Goal: Information Seeking & Learning: Learn about a topic

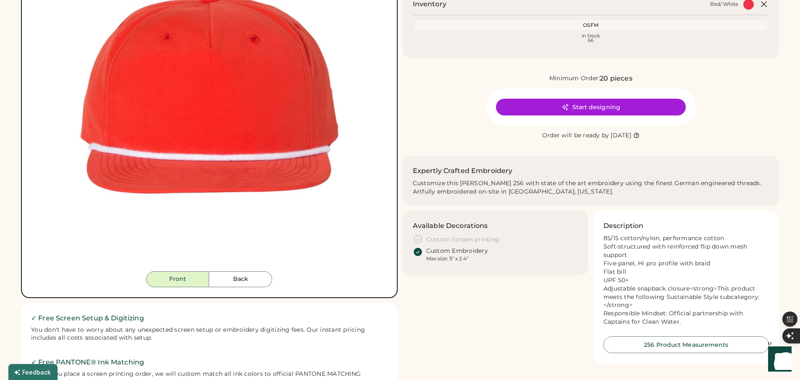
scroll to position [24, 0]
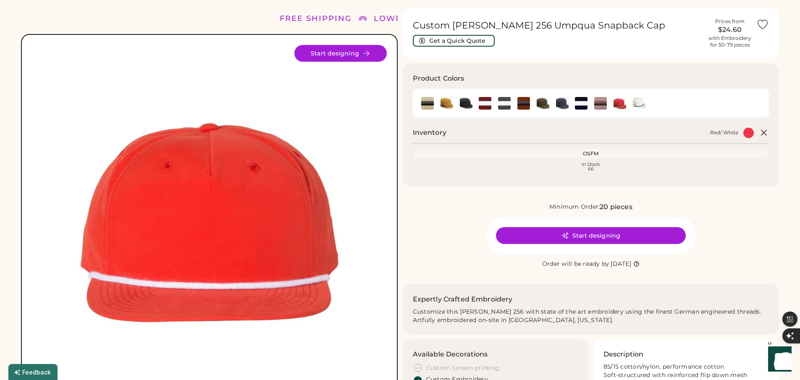
click at [217, 214] on img at bounding box center [209, 222] width 355 height 355
click at [217, 213] on img at bounding box center [209, 222] width 355 height 355
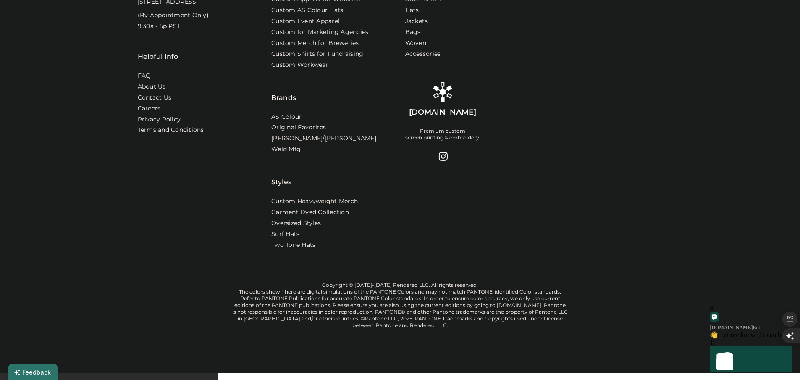
scroll to position [0, 0]
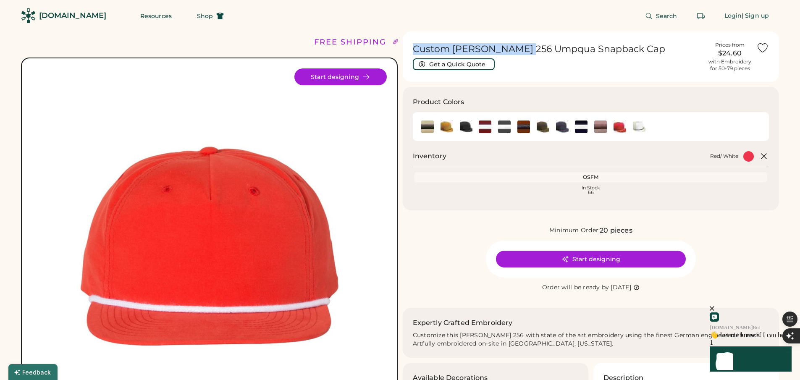
drag, startPoint x: 410, startPoint y: 48, endPoint x: 520, endPoint y: 51, distance: 110.1
click at [520, 51] on div "Custom [PERSON_NAME] 256 Umpqua Snapback Cap Get a Quick Quote Prices from $24.…" at bounding box center [591, 57] width 377 height 50
click at [524, 129] on img at bounding box center [524, 127] width 13 height 13
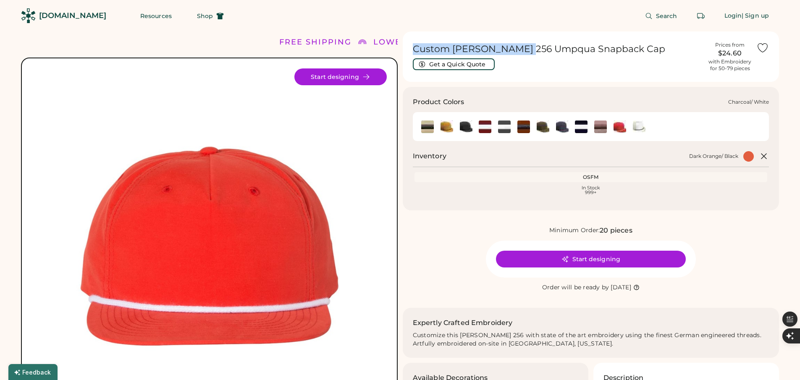
click at [505, 129] on img at bounding box center [504, 127] width 13 height 13
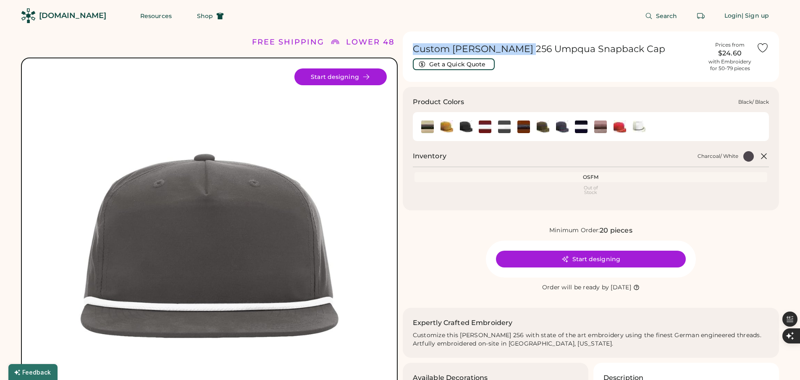
click at [467, 128] on img at bounding box center [466, 127] width 13 height 13
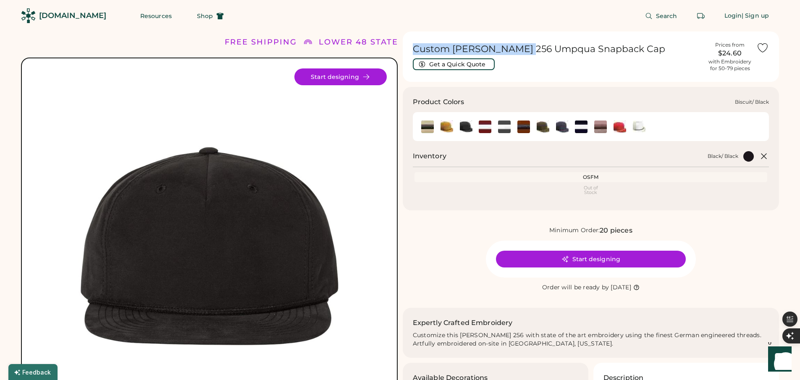
click at [450, 131] on img at bounding box center [447, 127] width 13 height 13
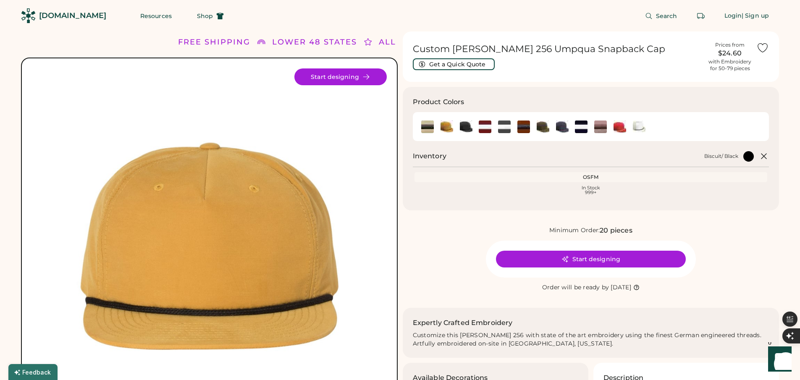
click at [413, 47] on h1 "Custom [PERSON_NAME] 256 Umpqua Snapback Cap" at bounding box center [558, 49] width 291 height 12
drag, startPoint x: 413, startPoint y: 49, endPoint x: 450, endPoint y: 49, distance: 37.4
click at [448, 50] on h1 "Custom [PERSON_NAME] 256 Umpqua Snapback Cap" at bounding box center [558, 49] width 291 height 12
click at [453, 48] on h1 "Custom [PERSON_NAME] 256 Umpqua Snapback Cap" at bounding box center [558, 49] width 291 height 12
drag, startPoint x: 452, startPoint y: 48, endPoint x: 519, endPoint y: 47, distance: 66.8
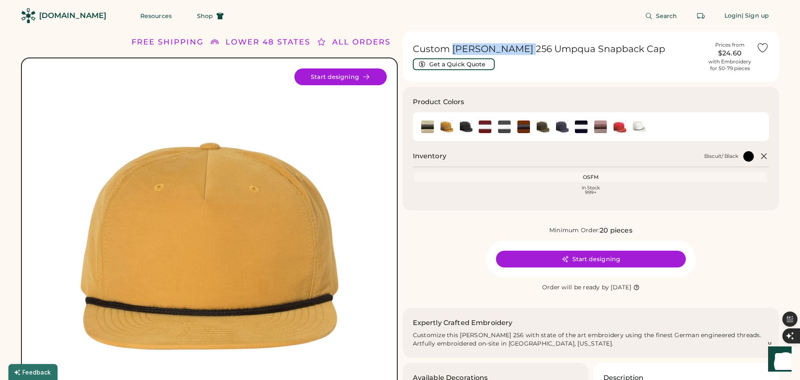
click at [519, 47] on h1 "Custom [PERSON_NAME] 256 Umpqua Snapback Cap" at bounding box center [558, 49] width 291 height 12
copy h1 "[PERSON_NAME] 256"
